Goal: Information Seeking & Learning: Learn about a topic

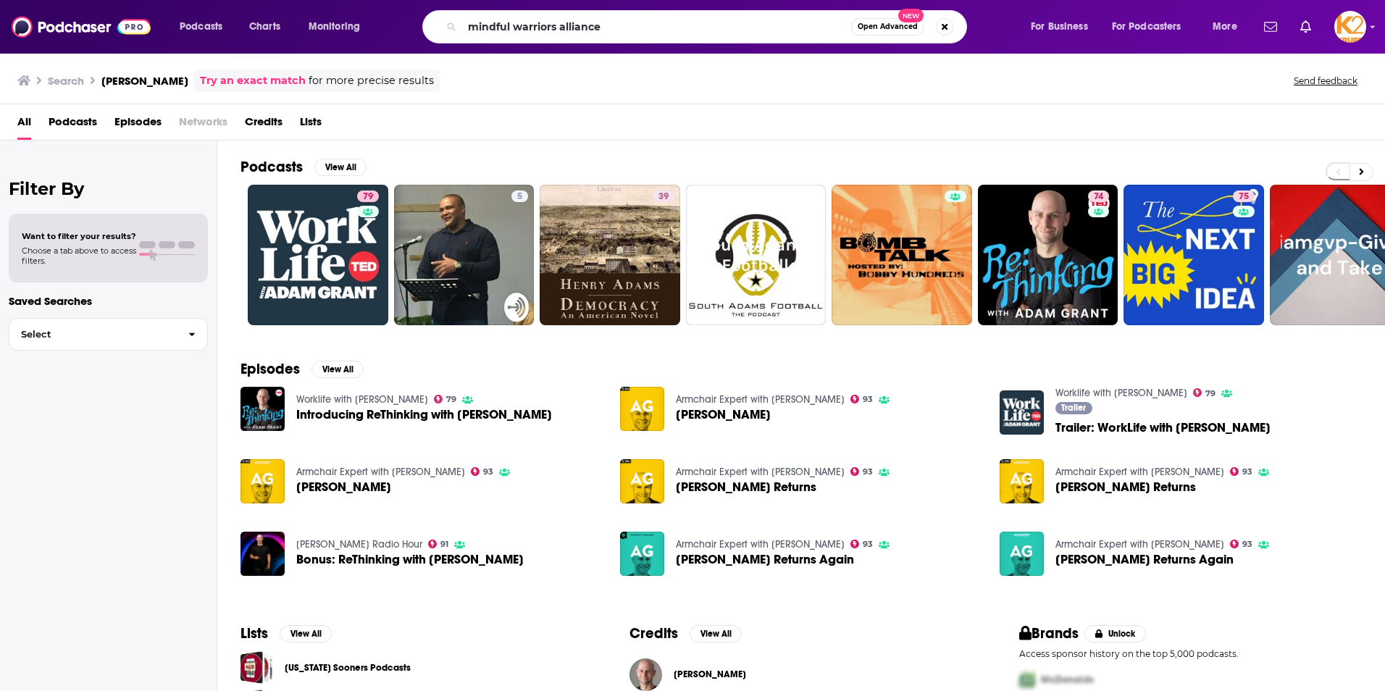
type input "mindful warriors alliance"
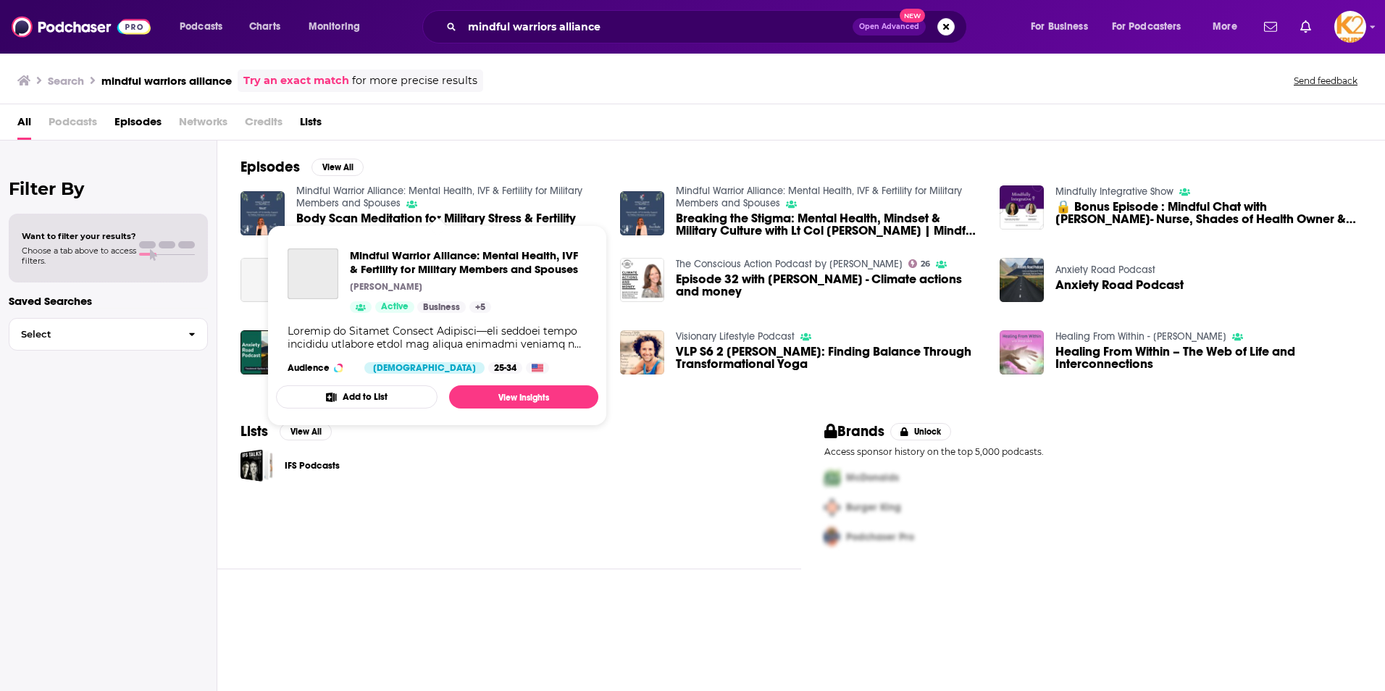
click at [290, 202] on div "Mindful Warrior Alliance: Mental Health, IVF & Fertility for Military Members a…" at bounding box center [422, 213] width 362 height 57
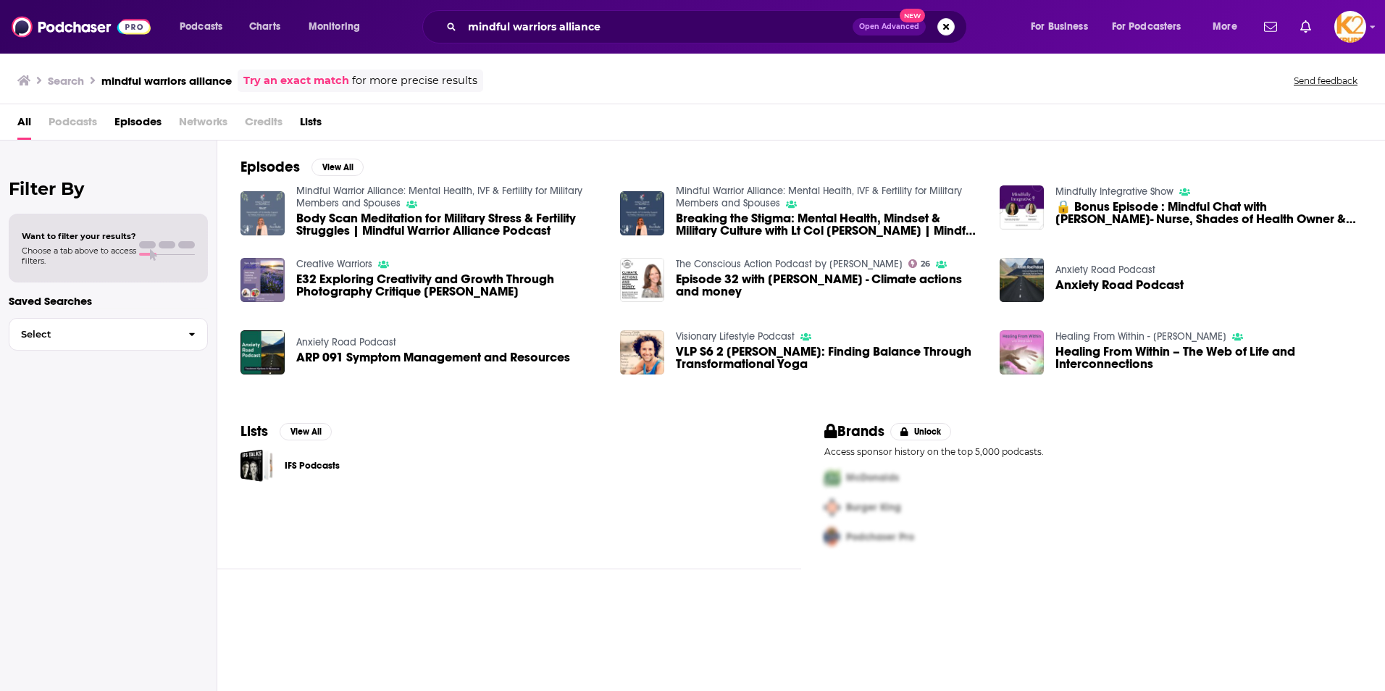
click at [270, 212] on img "Body Scan Meditation for Military Stress & Fertility Struggles | Mindful Warrio…" at bounding box center [263, 213] width 44 height 44
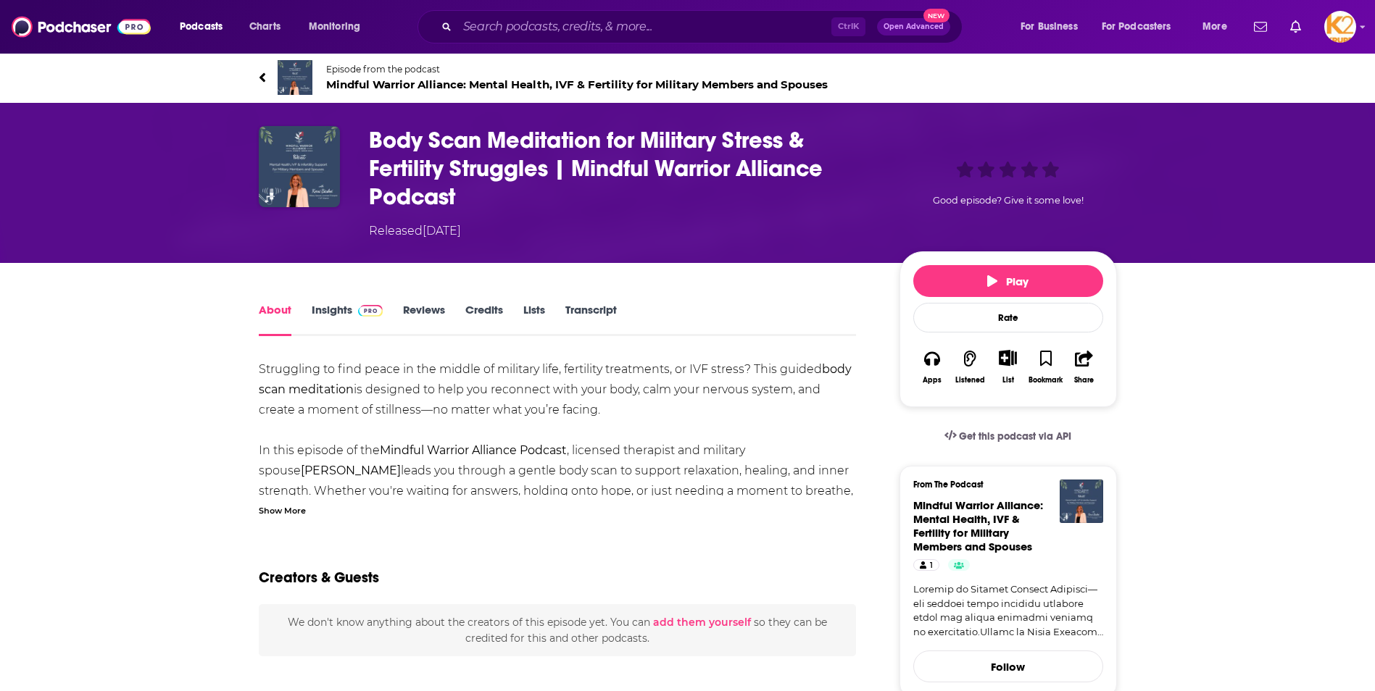
click at [383, 86] on span "Mindful Warrior Alliance: Mental Health, IVF & Fertility for Military Members a…" at bounding box center [576, 85] width 501 height 14
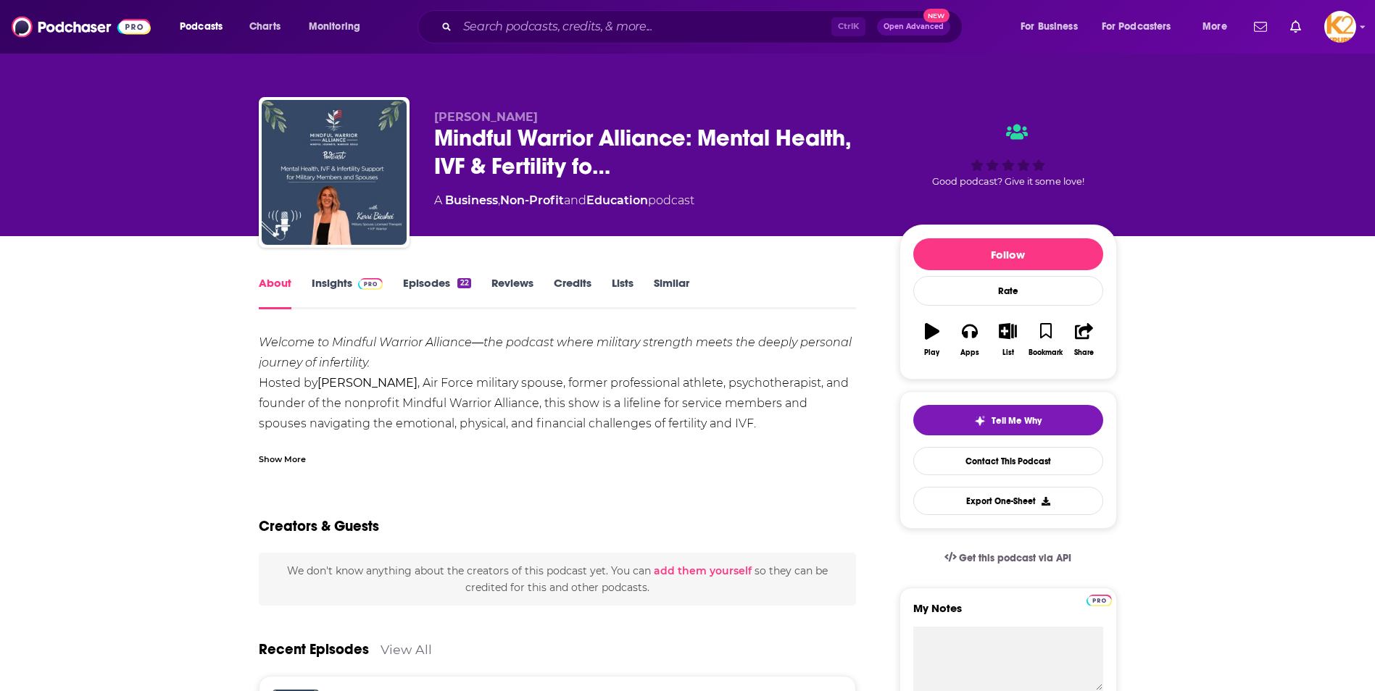
click at [343, 282] on link "Insights" at bounding box center [348, 292] width 72 height 33
